Goal: Information Seeking & Learning: Learn about a topic

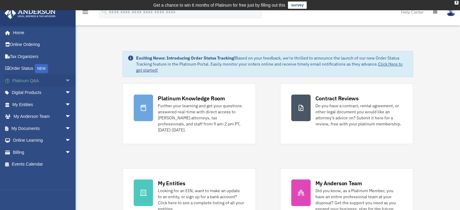
click at [24, 76] on link "Platinum Q&A arrow_drop_down" at bounding box center [42, 81] width 76 height 12
click at [25, 81] on link "Platinum Q&A arrow_drop_down" at bounding box center [42, 81] width 76 height 12
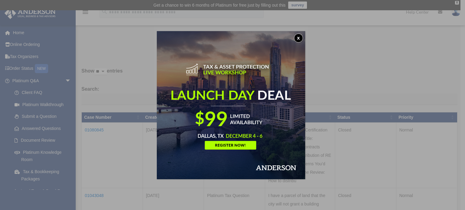
click at [298, 36] on button "x" at bounding box center [298, 38] width 9 height 9
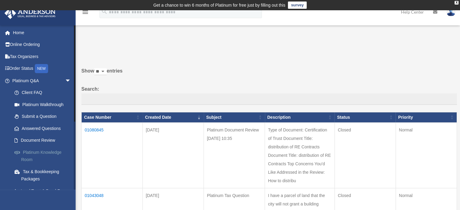
click at [44, 153] on link "Platinum Knowledge Room" at bounding box center [44, 155] width 72 height 19
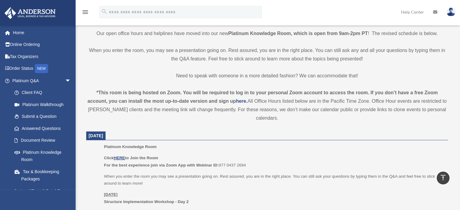
scroll to position [182, 0]
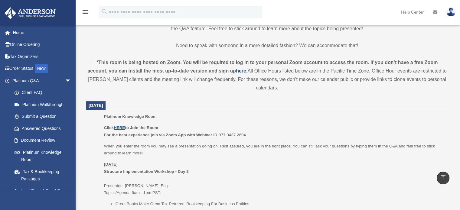
click at [123, 127] on u "HERE" at bounding box center [119, 128] width 11 height 5
